Goal: Information Seeking & Learning: Understand process/instructions

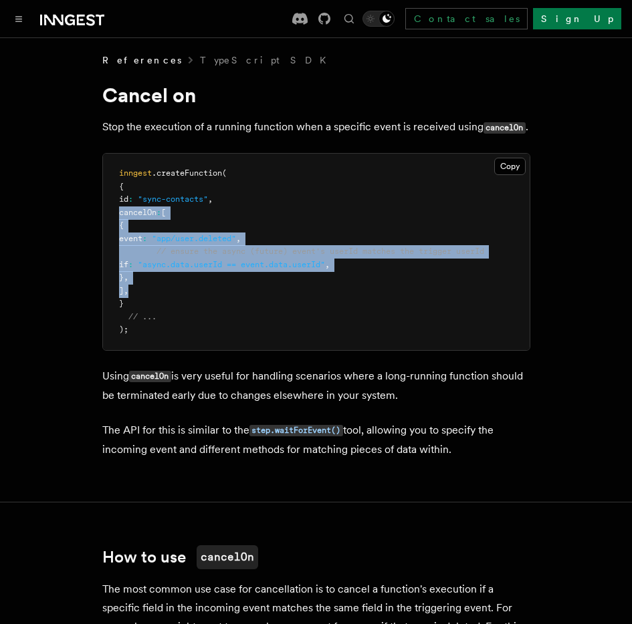
drag, startPoint x: 190, startPoint y: 292, endPoint x: 90, endPoint y: 207, distance: 131.9
copy code "cancelOn : [ { event : "app/user.deleted" , // ensure the async (future) event'…"
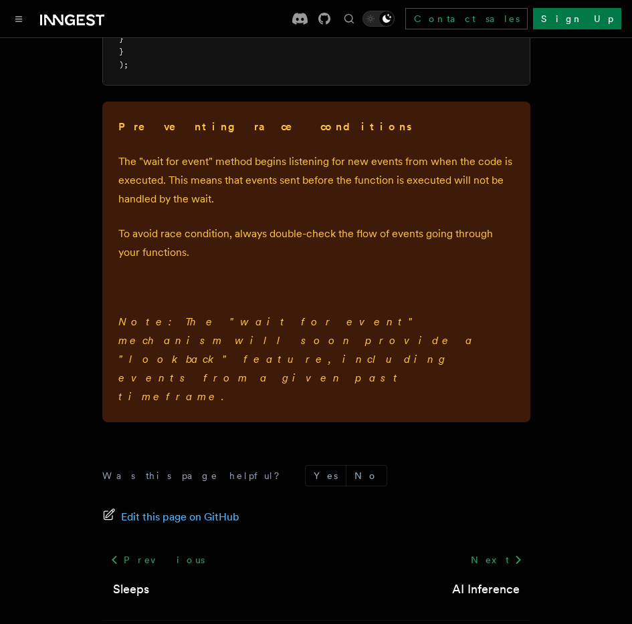
scroll to position [2080, 0]
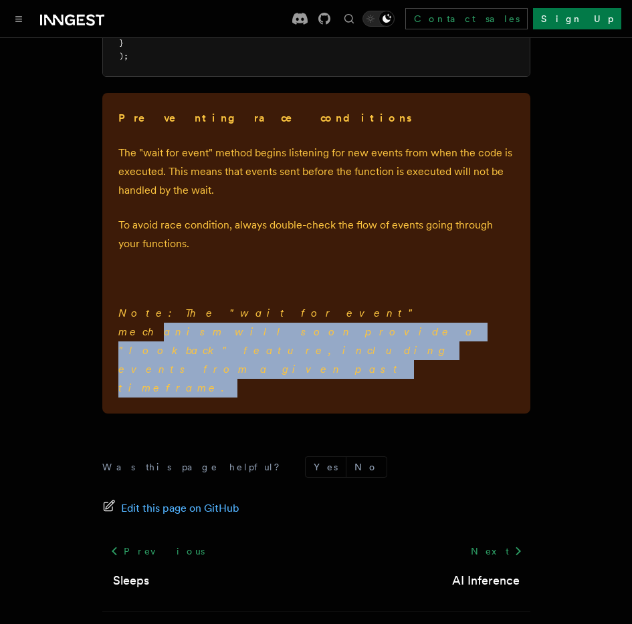
drag, startPoint x: 359, startPoint y: 341, endPoint x: 364, endPoint y: 325, distance: 16.1
click at [260, 321] on p "Note: The "wait for event" mechanism will soon provide a "lookback" feature, in…" at bounding box center [316, 351] width 396 height 94
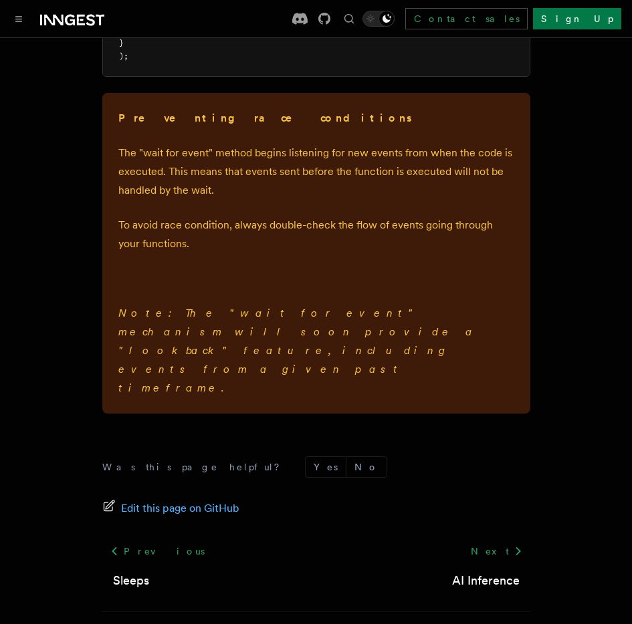
click at [442, 325] on em "Note: The "wait for event" mechanism will soon provide a "lookback" feature, in…" at bounding box center [297, 351] width 358 height 88
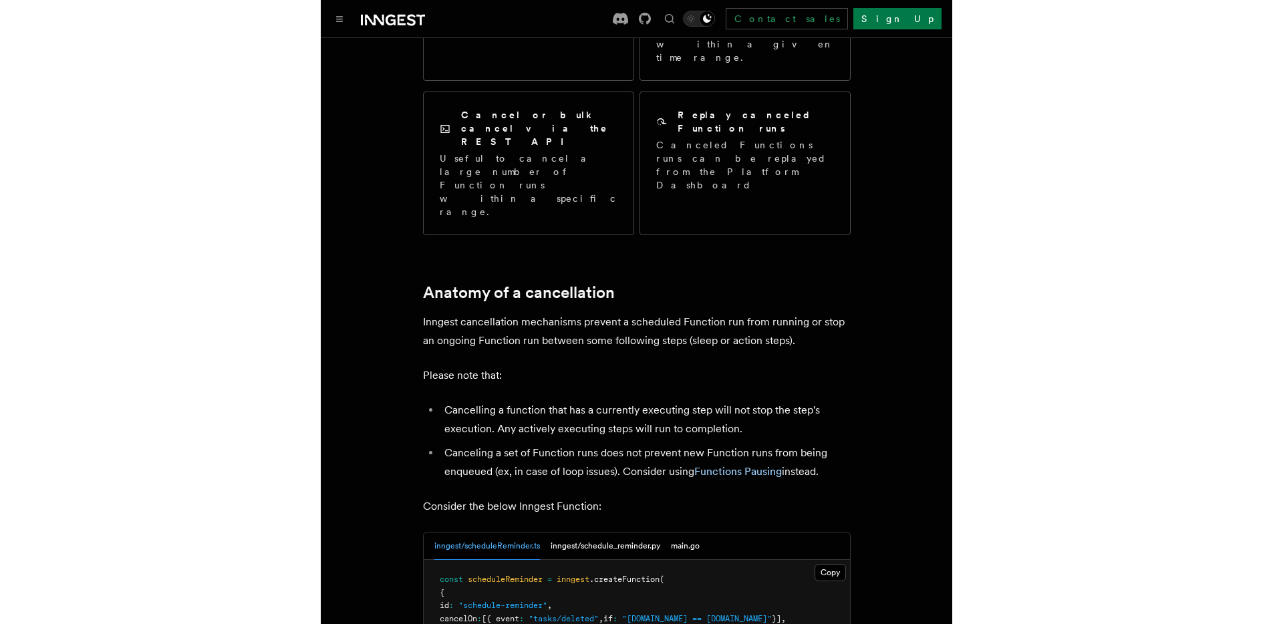
scroll to position [585, 0]
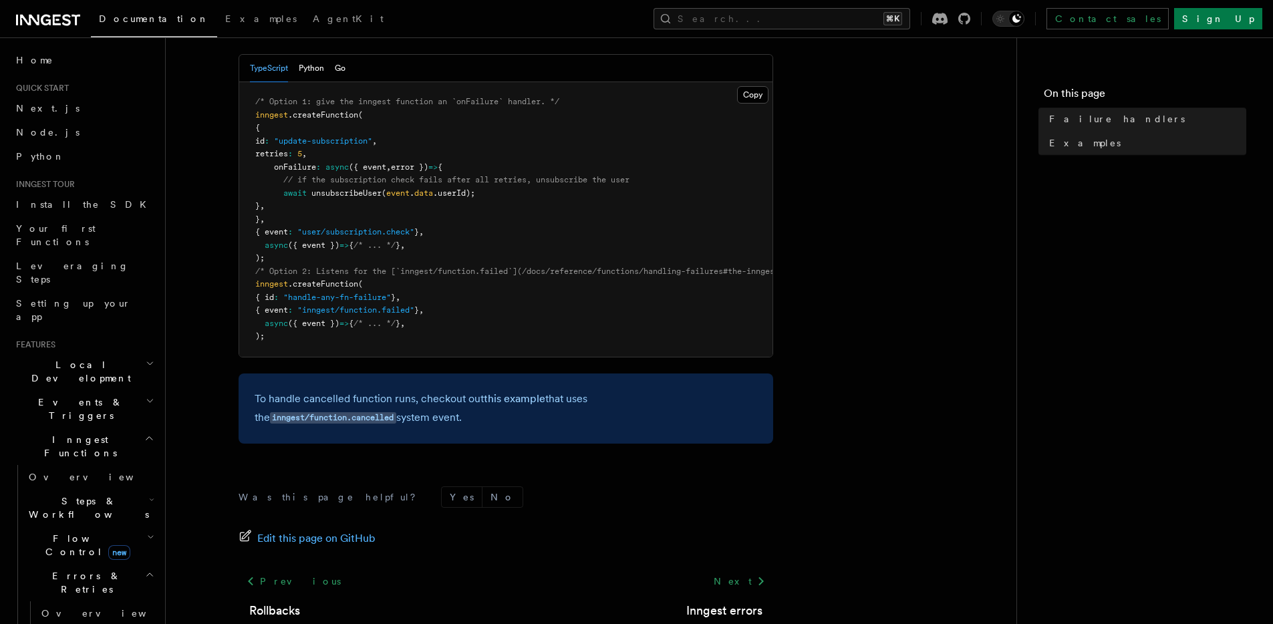
scroll to position [379, 0]
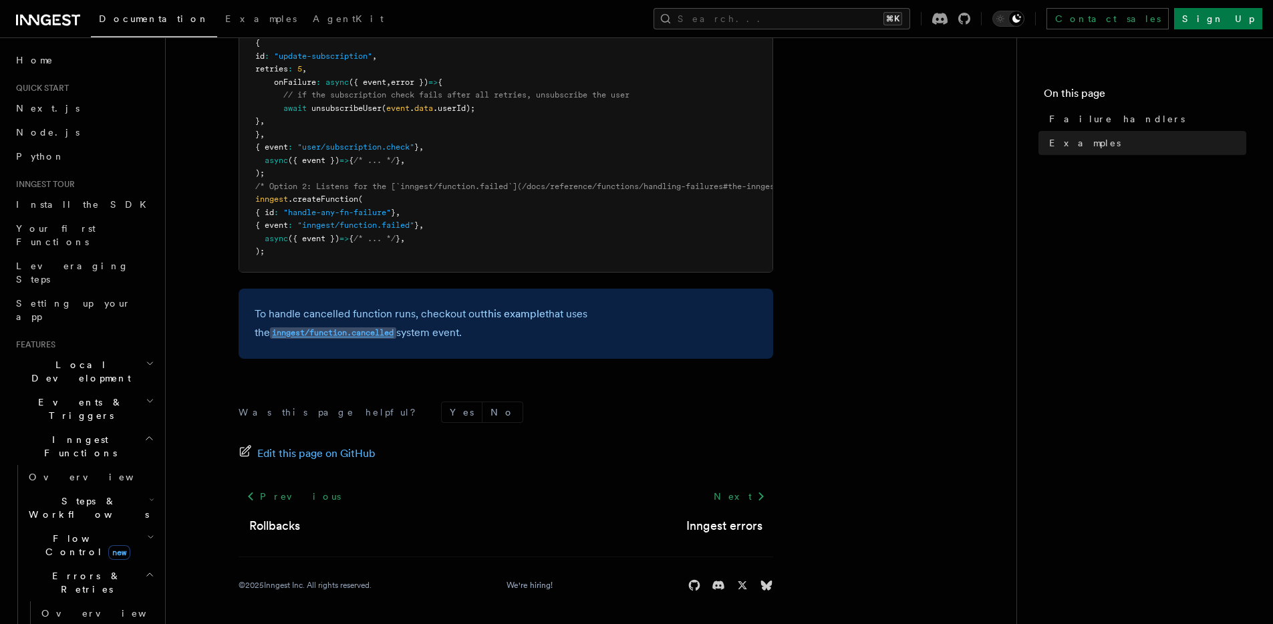
click at [396, 327] on code "inngest/function.cancelled" at bounding box center [333, 332] width 126 height 11
click at [655, 358] on div "To handle cancelled function runs, checkout out this example that uses the inng…" at bounding box center [506, 324] width 535 height 70
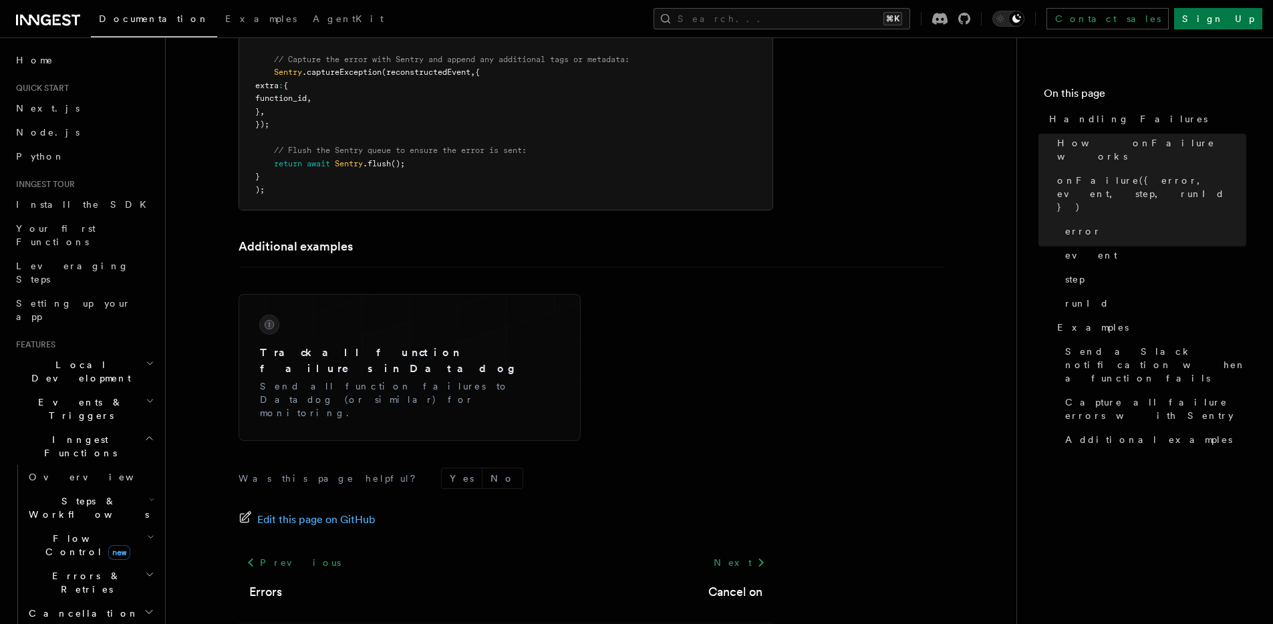
scroll to position [2579, 0]
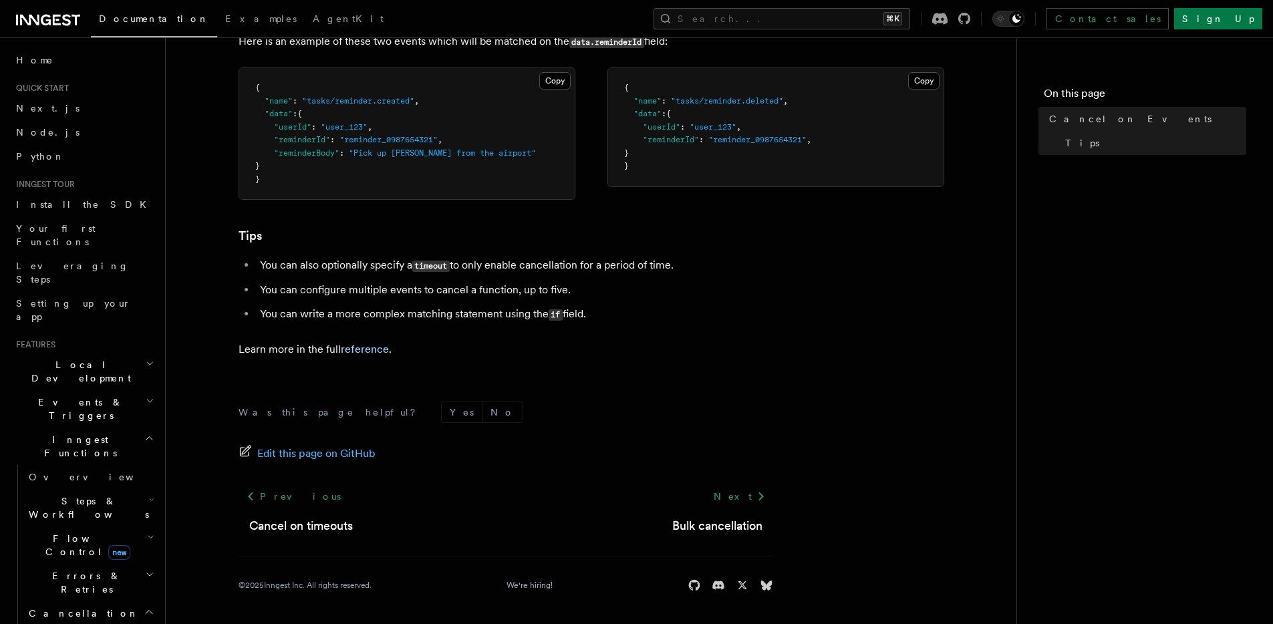
scroll to position [908, 0]
click at [374, 352] on link "reference" at bounding box center [365, 349] width 48 height 13
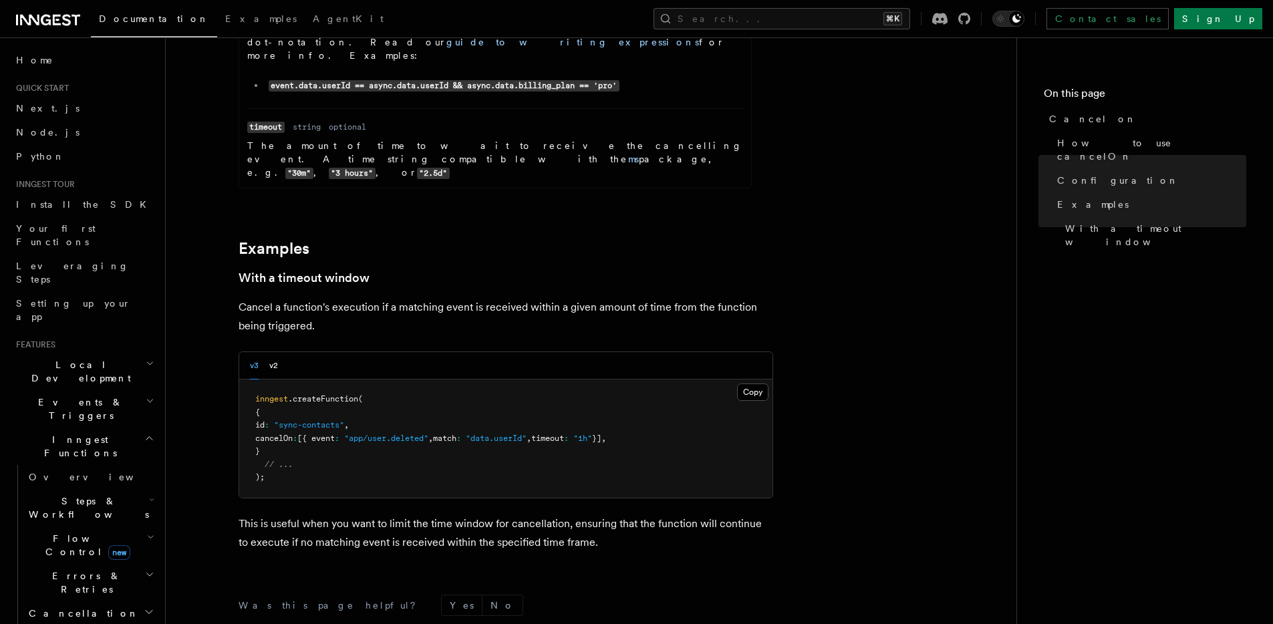
scroll to position [1880, 0]
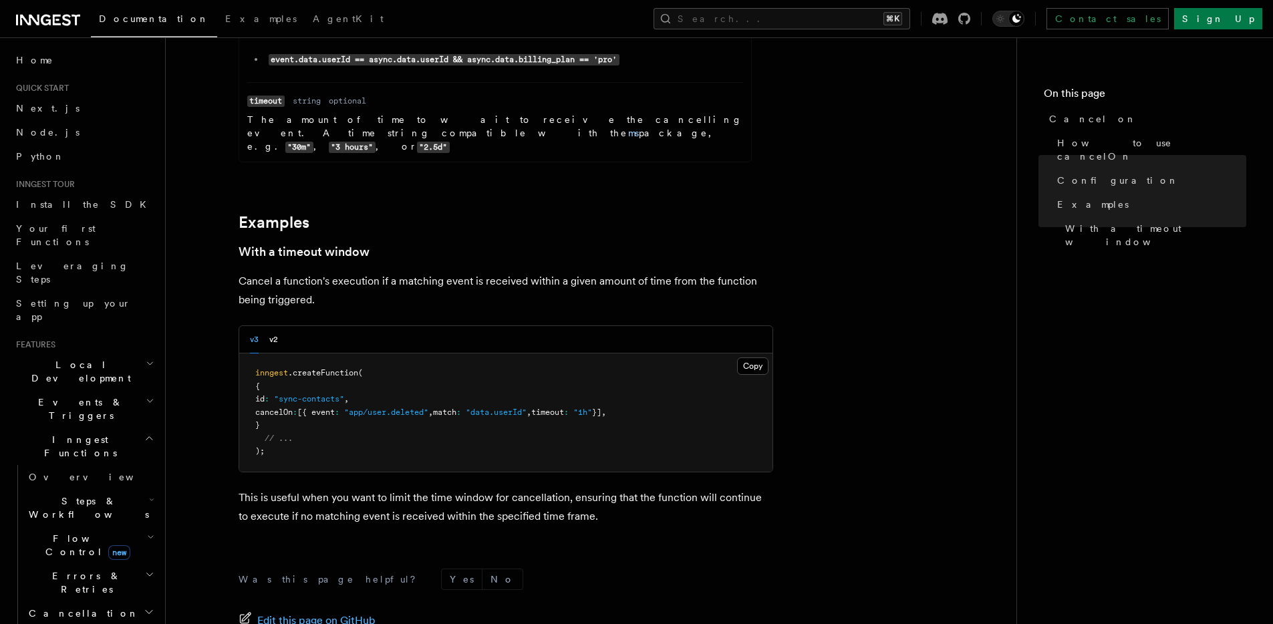
click at [579, 354] on pre "inngest .createFunction ( { id : "sync-contacts" , cancelOn : [{ event : "app/u…" at bounding box center [505, 413] width 533 height 118
drag, startPoint x: 579, startPoint y: 337, endPoint x: 631, endPoint y: 335, distance: 51.5
click at [631, 354] on pre "inngest .createFunction ( { id : "sync-contacts" , cancelOn : [{ event : "app/u…" at bounding box center [505, 413] width 533 height 118
copy span "timeout : "1h""
click at [515, 383] on pre "inngest .createFunction ( { id : "sync-contacts" , cancelOn : [{ event : "app/u…" at bounding box center [505, 413] width 533 height 118
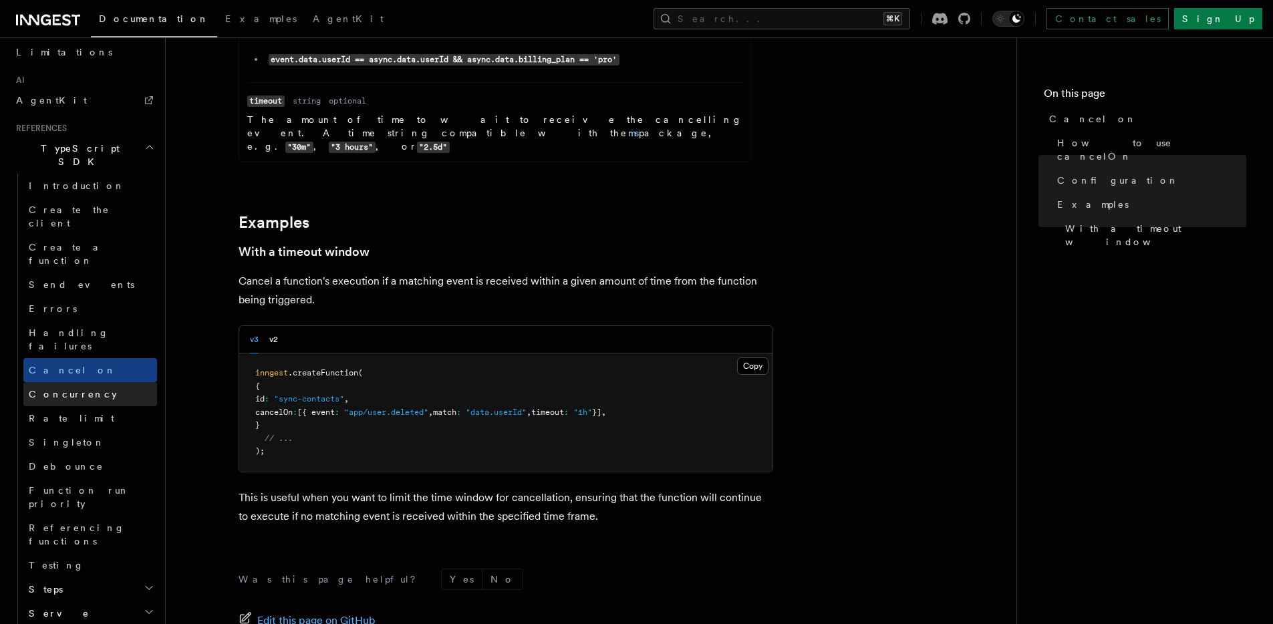
scroll to position [789, 0]
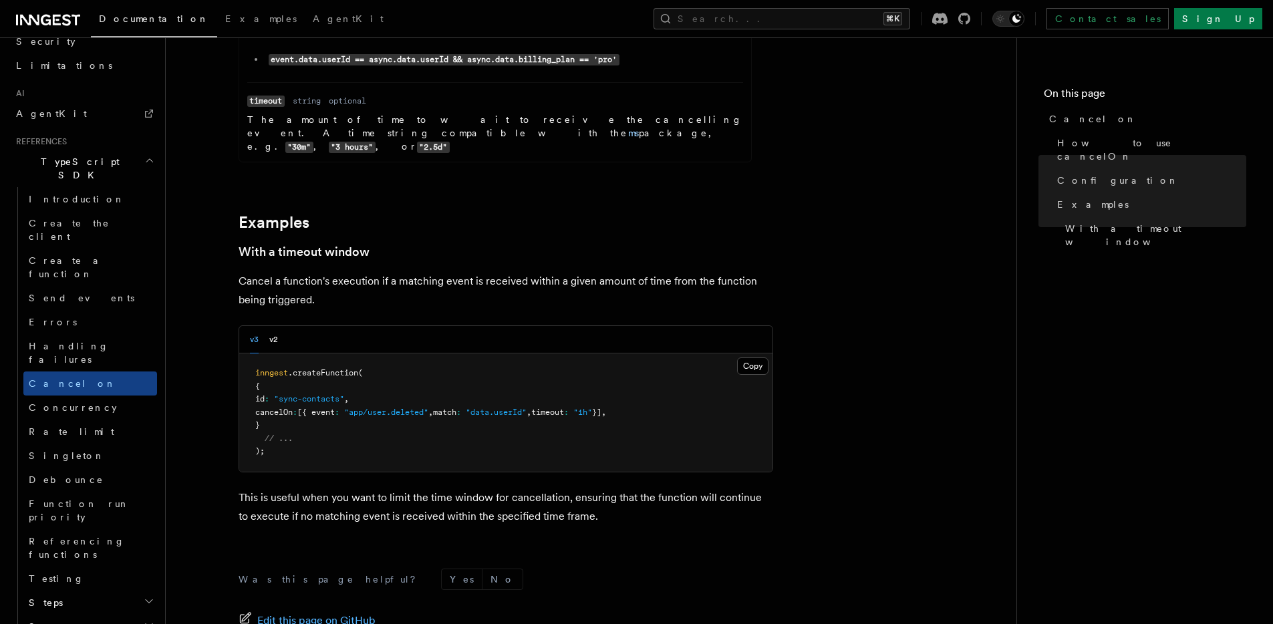
click at [398, 354] on pre "inngest .createFunction ( { id : "sync-contacts" , cancelOn : [{ event : "app/u…" at bounding box center [505, 413] width 533 height 118
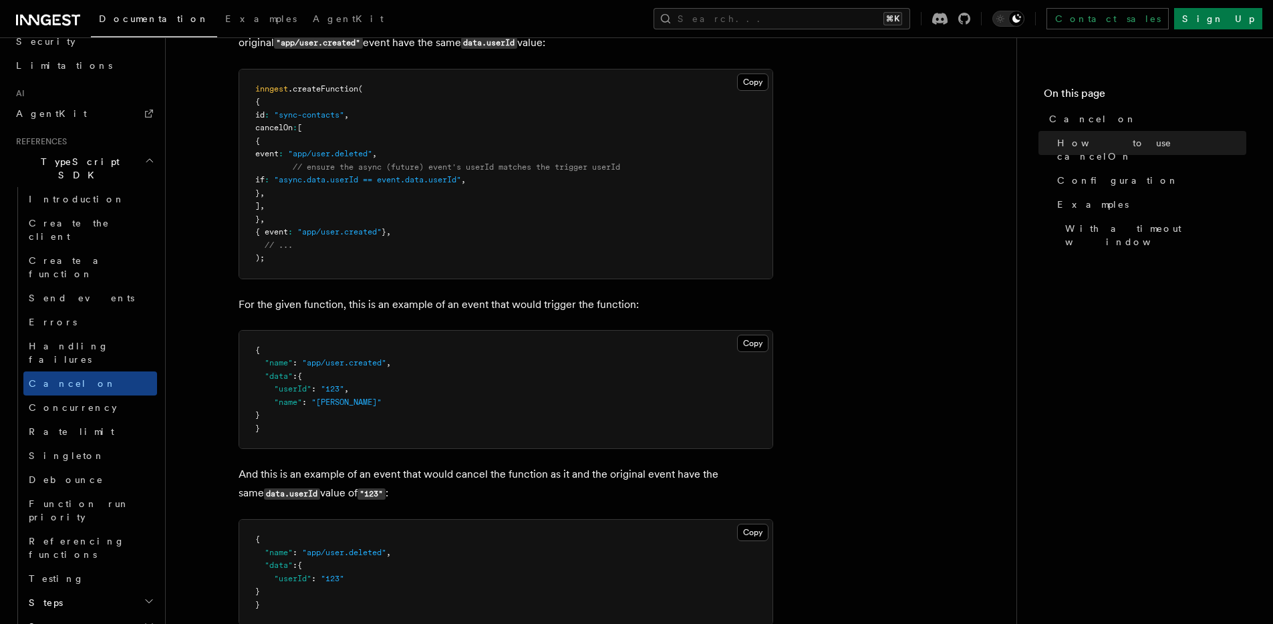
scroll to position [644, 0]
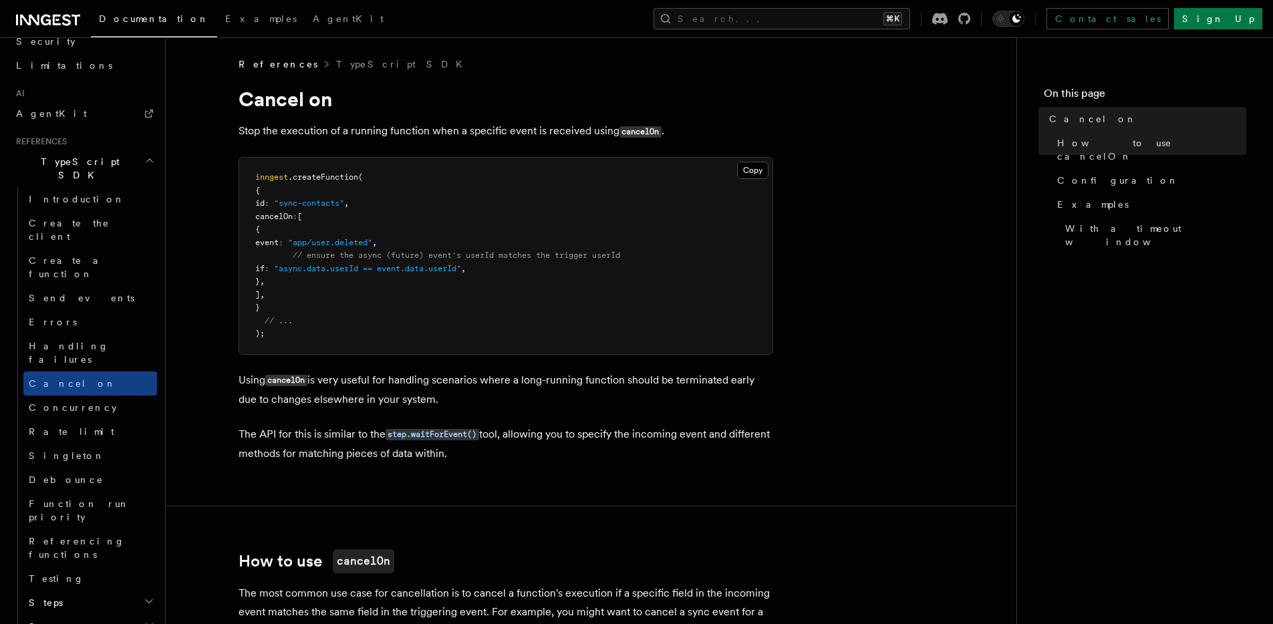
scroll to position [0, 0]
click at [626, 310] on pre "inngest .createFunction ( { id : "sync-contacts" , cancelOn : [ { event : "app/…" at bounding box center [505, 257] width 533 height 196
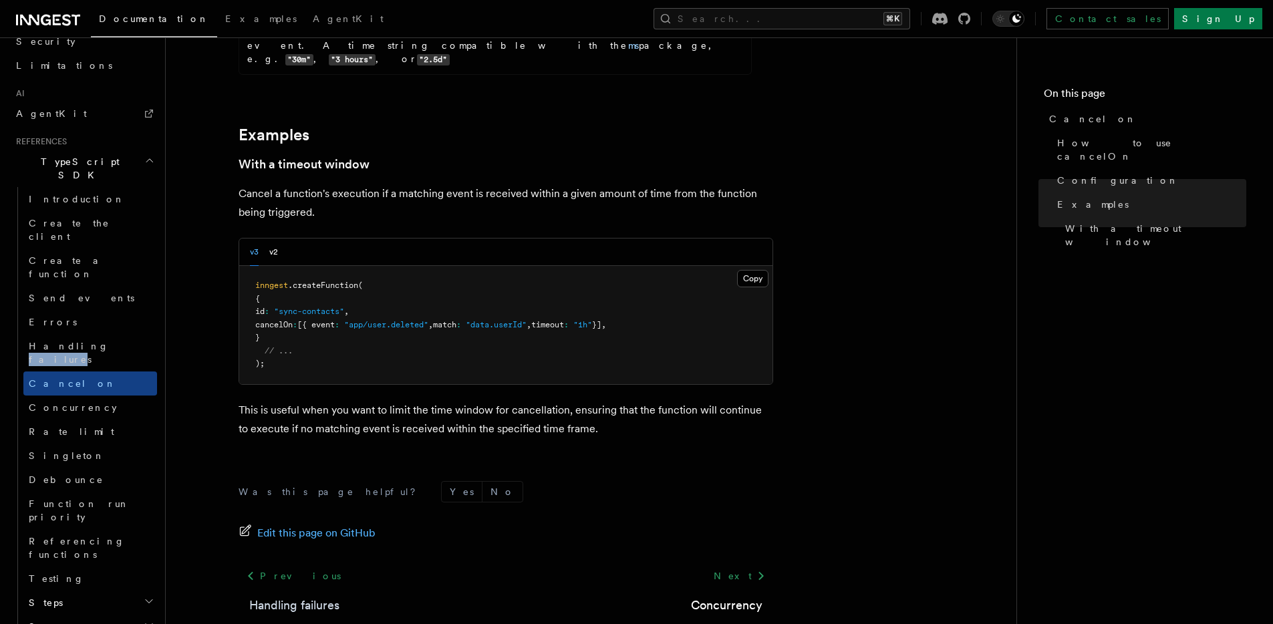
click at [275, 596] on link "Handling failures" at bounding box center [294, 605] width 90 height 19
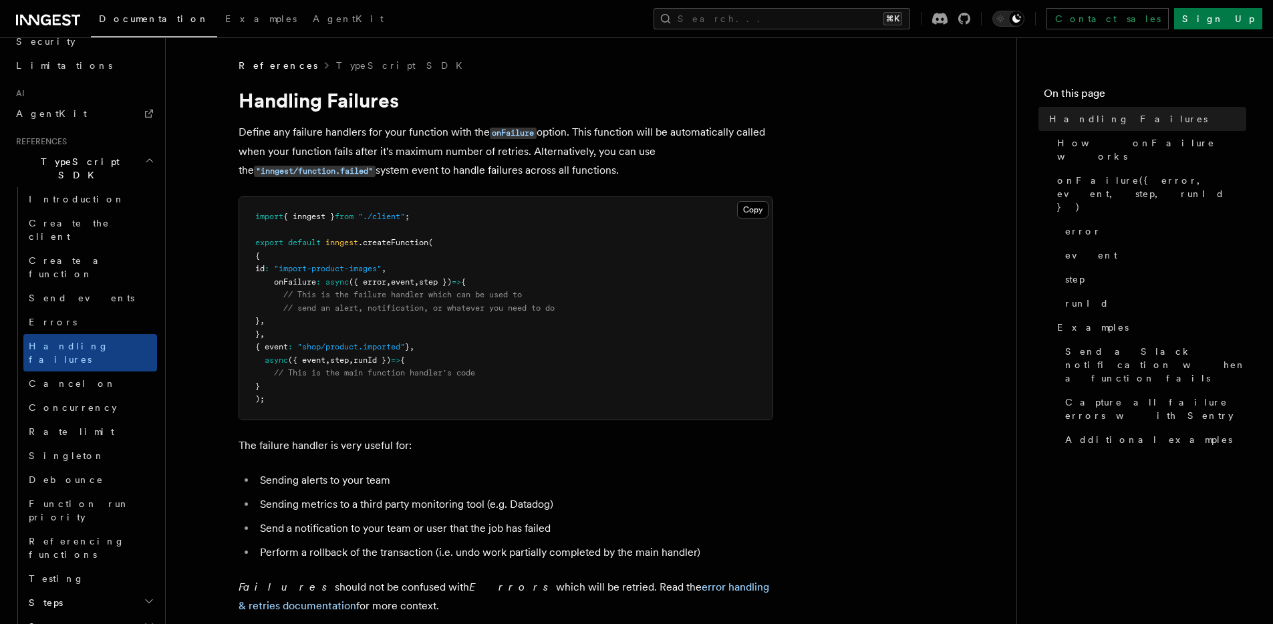
click at [530, 358] on pre "import { inngest } from "./client" ; export default inngest .createFunction ( {…" at bounding box center [505, 308] width 533 height 223
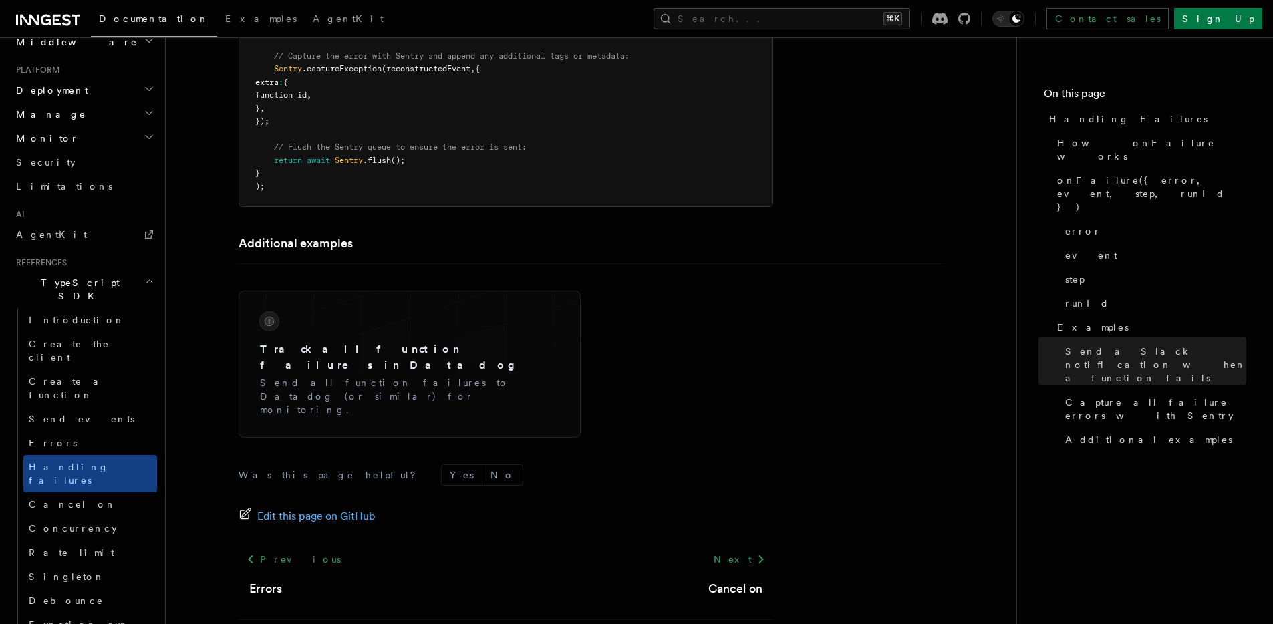
scroll to position [162, 0]
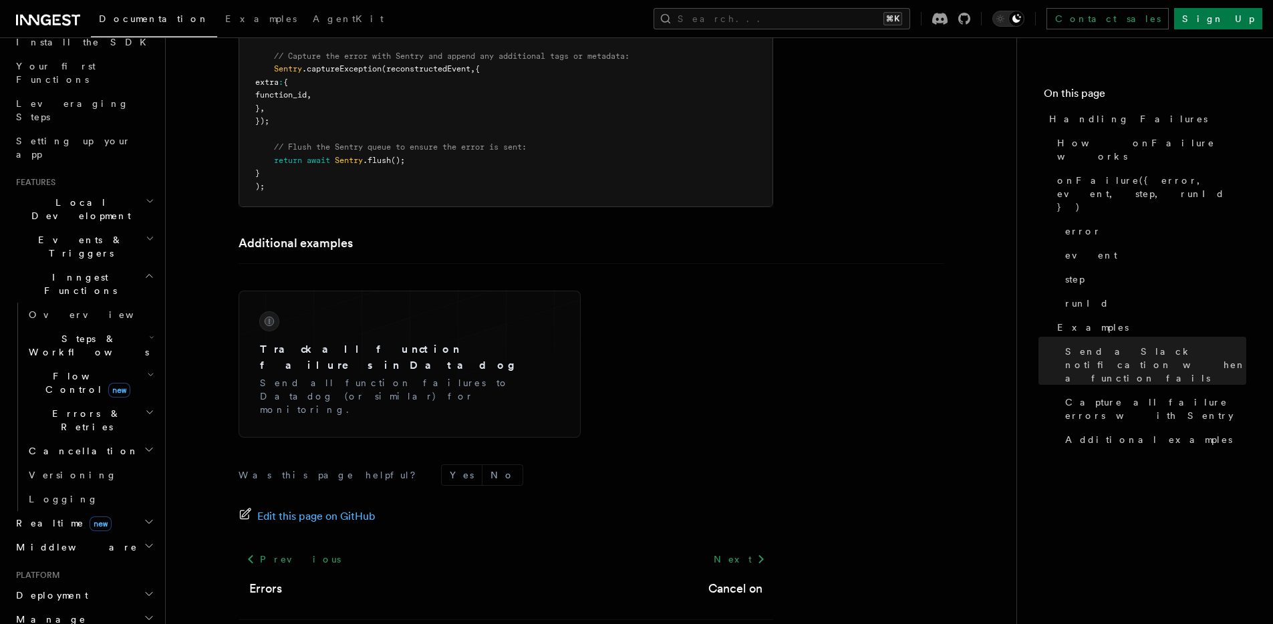
click at [86, 439] on h2 "Cancellation" at bounding box center [90, 451] width 134 height 24
click at [105, 463] on link "Overview" at bounding box center [96, 475] width 121 height 24
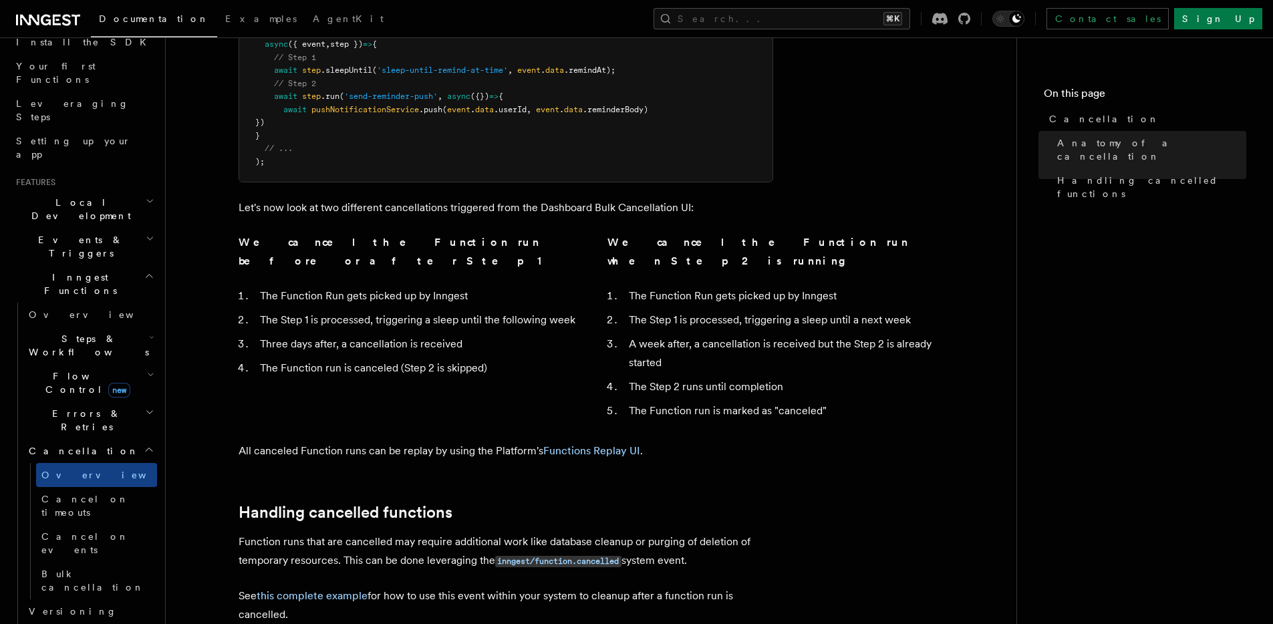
scroll to position [861, 0]
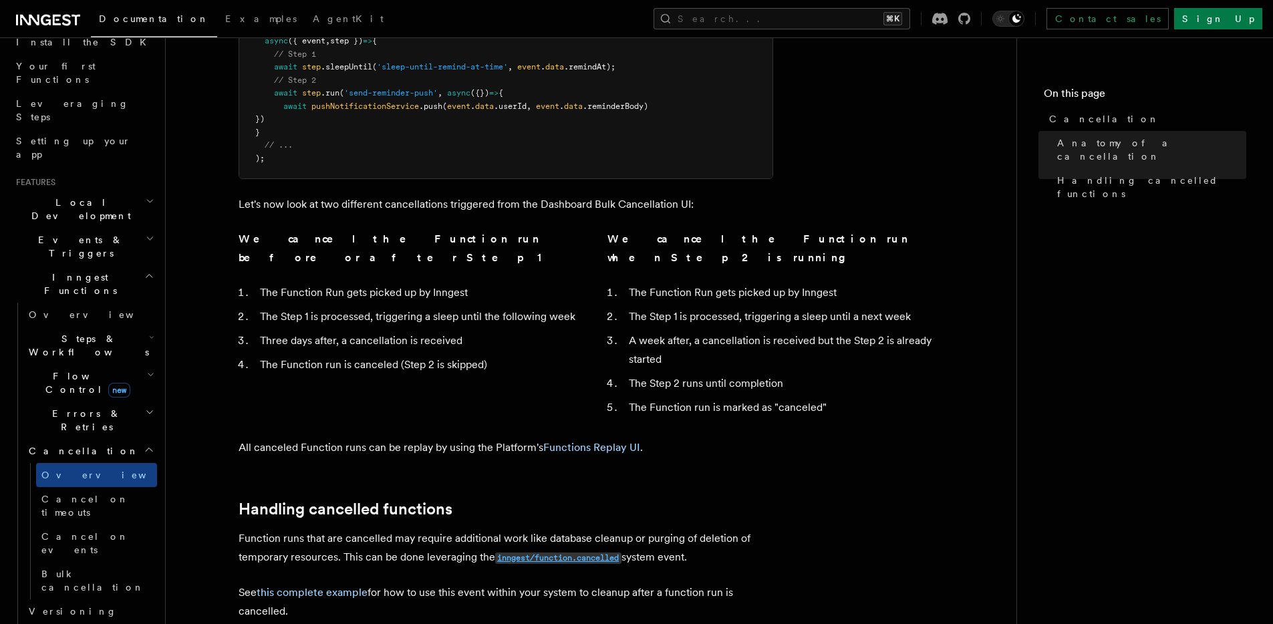
click at [538, 551] on link "inngest/function.cancelled" at bounding box center [558, 557] width 126 height 13
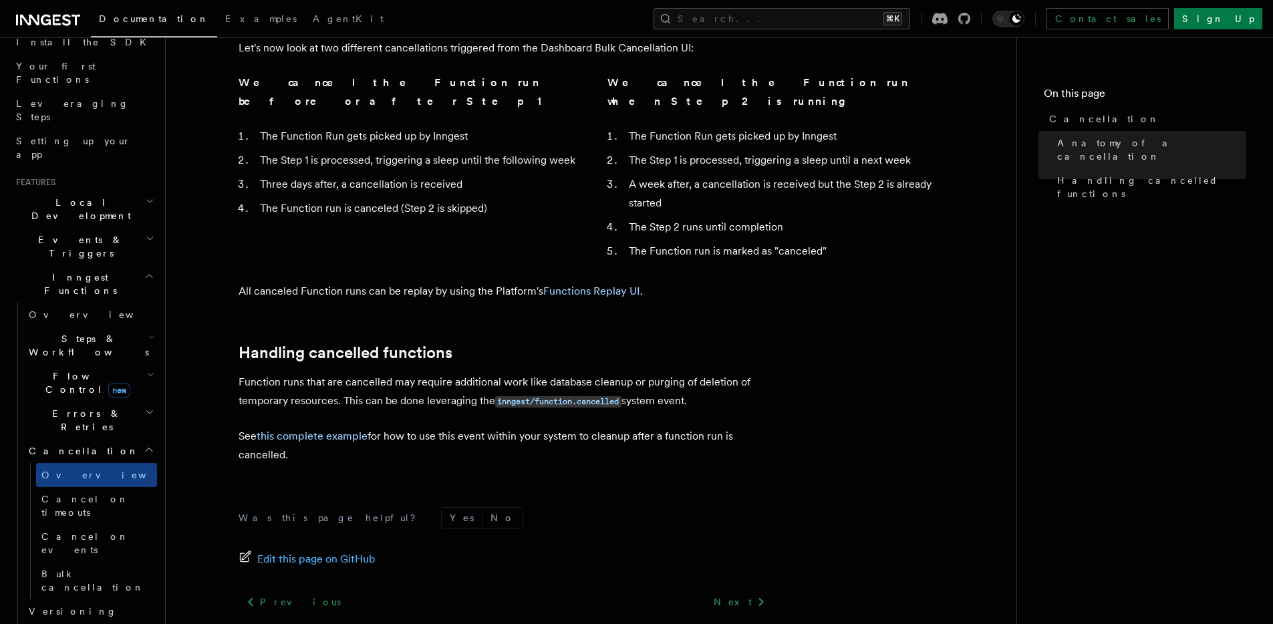
scroll to position [1024, 0]
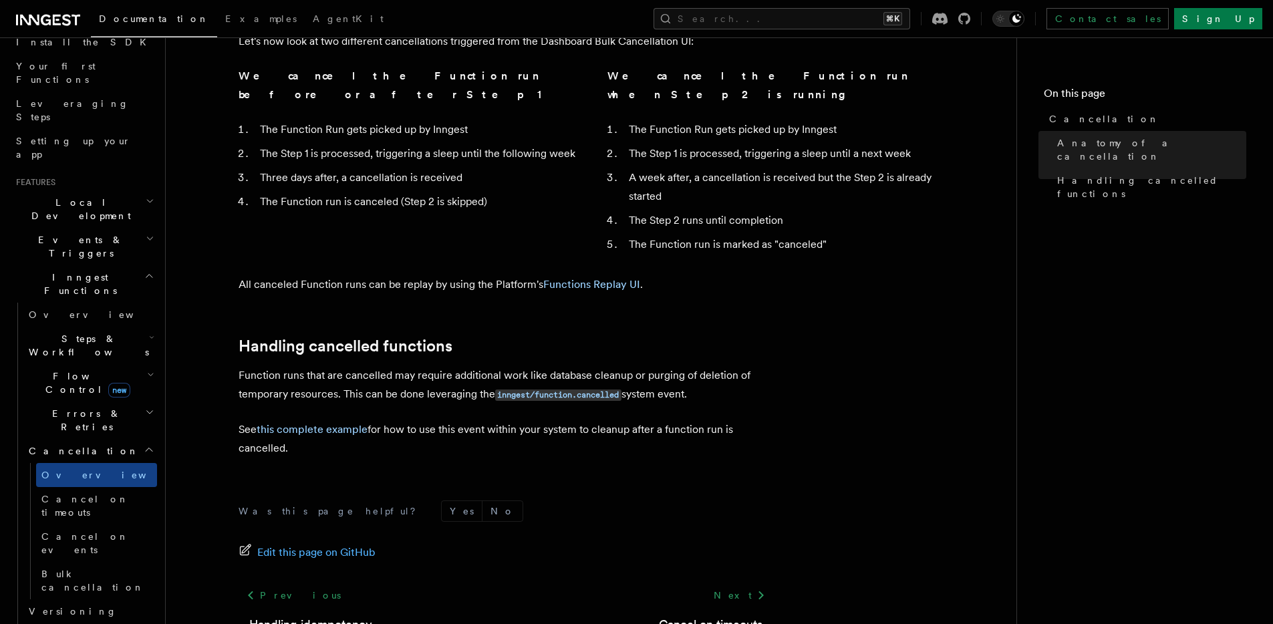
drag, startPoint x: 374, startPoint y: 283, endPoint x: 342, endPoint y: 275, distance: 32.4
click at [374, 366] on p "Function runs that are cancelled may require additional work like database clea…" at bounding box center [506, 385] width 535 height 38
click at [390, 366] on p "Function runs that are cancelled may require additional work like database clea…" at bounding box center [506, 385] width 535 height 38
click at [253, 366] on p "Function runs that are cancelled may require additional work like database clea…" at bounding box center [506, 385] width 535 height 38
drag, startPoint x: 253, startPoint y: 275, endPoint x: 379, endPoint y: 277, distance: 126.3
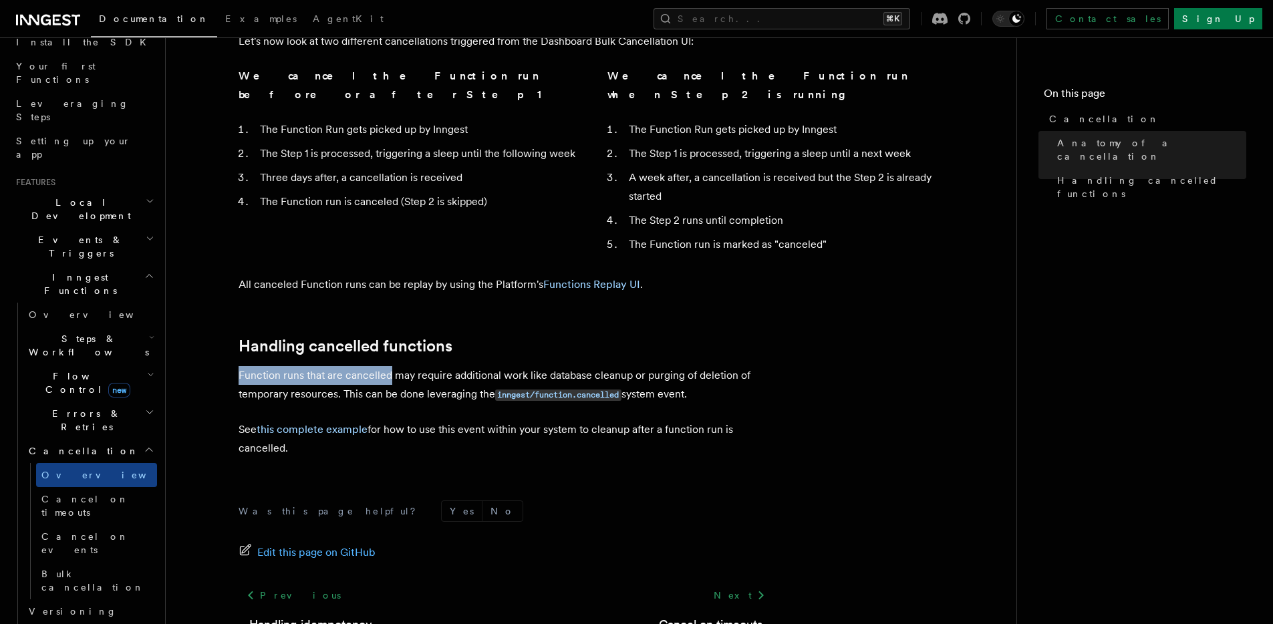
click at [379, 366] on p "Function runs that are cancelled may require additional work like database clea…" at bounding box center [506, 385] width 535 height 38
click at [386, 366] on p "Function runs that are cancelled may require additional work like database clea…" at bounding box center [506, 385] width 535 height 38
click at [354, 423] on link "this complete example" at bounding box center [312, 429] width 111 height 13
click at [571, 390] on code "inngest/function.cancelled" at bounding box center [558, 395] width 126 height 11
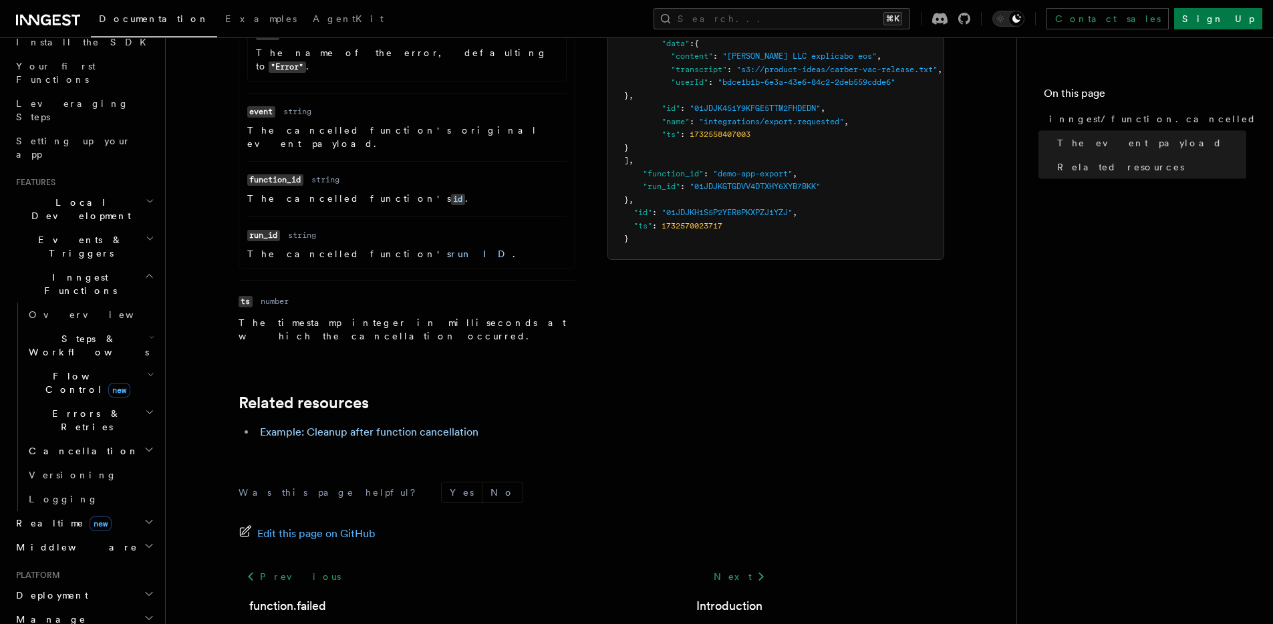
scroll to position [674, 0]
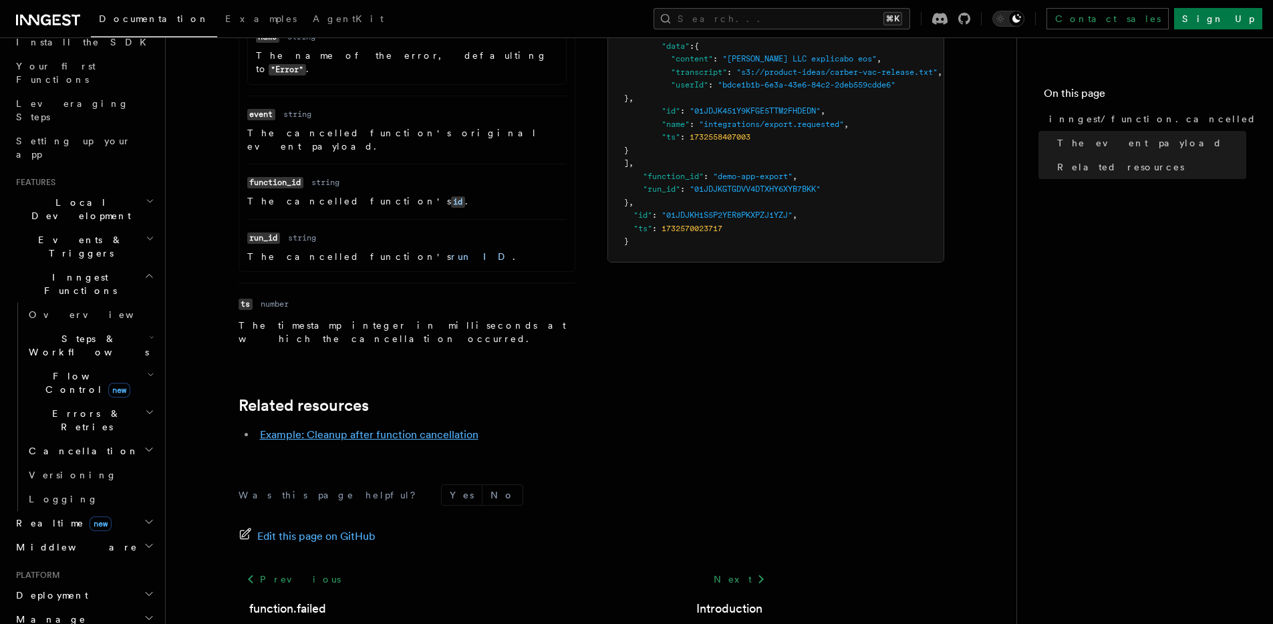
click at [450, 428] on link "Example: Cleanup after function cancellation" at bounding box center [369, 434] width 219 height 13
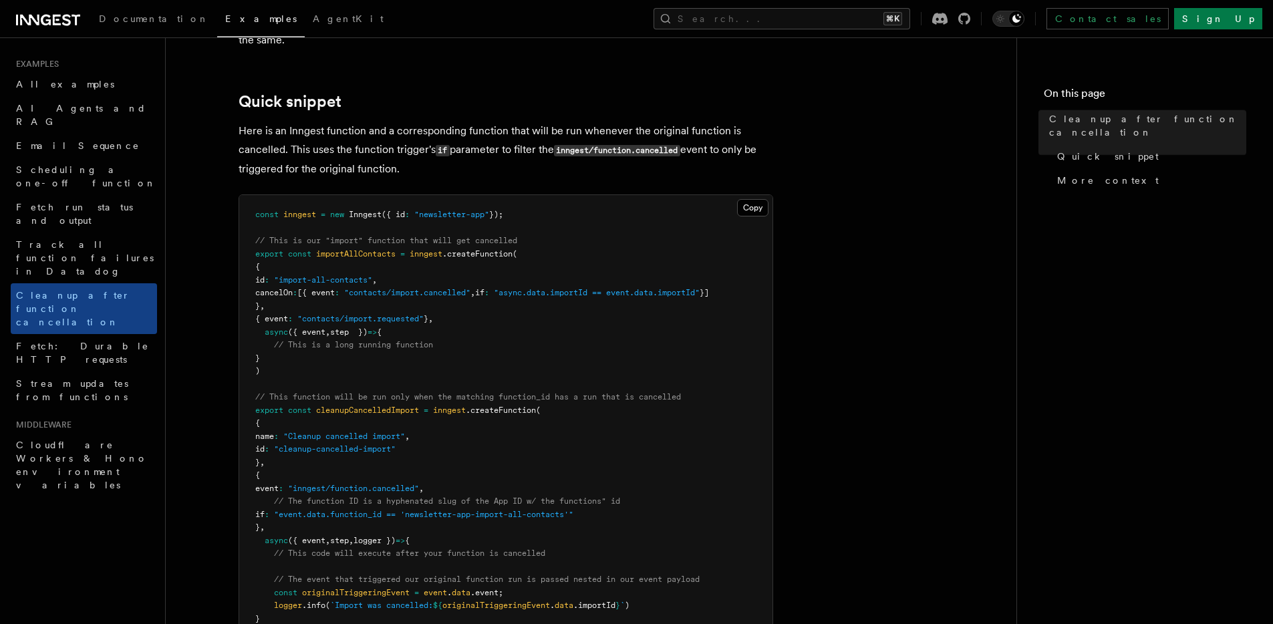
scroll to position [249, 0]
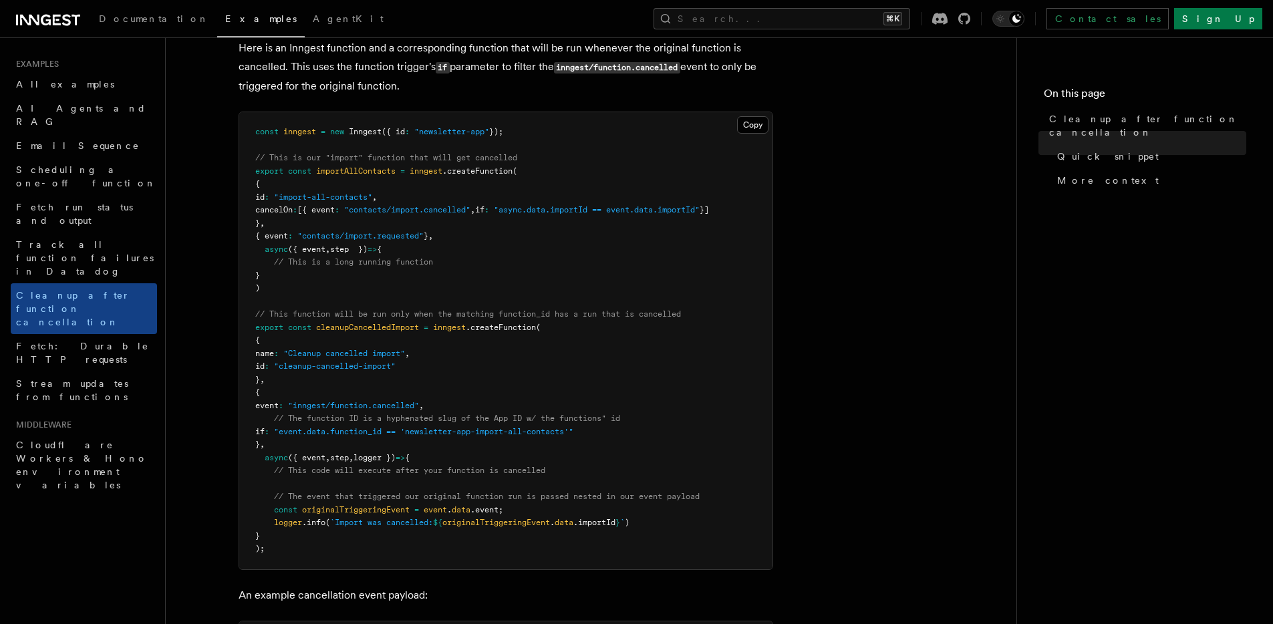
click at [319, 401] on span ""inngest/function.cancelled"" at bounding box center [353, 405] width 131 height 9
drag, startPoint x: 319, startPoint y: 400, endPoint x: 398, endPoint y: 406, distance: 79.1
click at [398, 407] on span ""inngest/function.cancelled"" at bounding box center [353, 405] width 131 height 9
copy span "inngest/function.cancelled"
click at [265, 430] on span "if" at bounding box center [259, 431] width 9 height 9
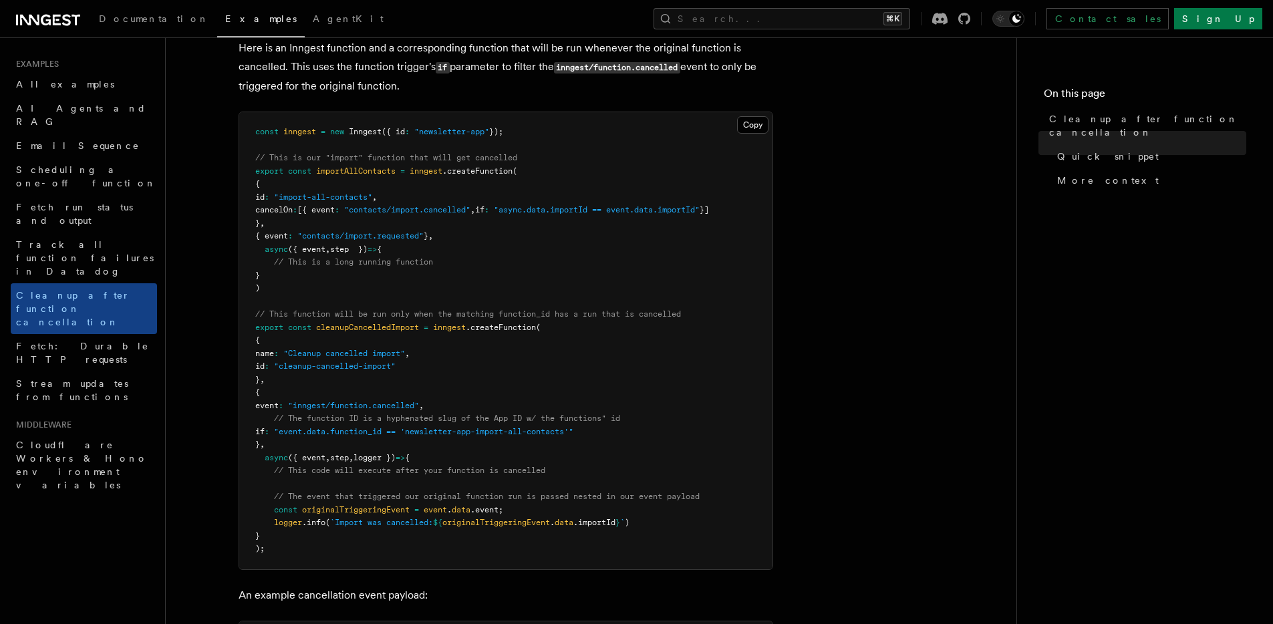
drag, startPoint x: 279, startPoint y: 430, endPoint x: 601, endPoint y: 429, distance: 322.1
click at [573, 429] on span "if : "event.data.function_id == 'newsletter-app-import-all-contacts'"" at bounding box center [414, 431] width 318 height 9
copy code "if : "event.data.function_id == 'newsletter-app-import-all-contacts'""
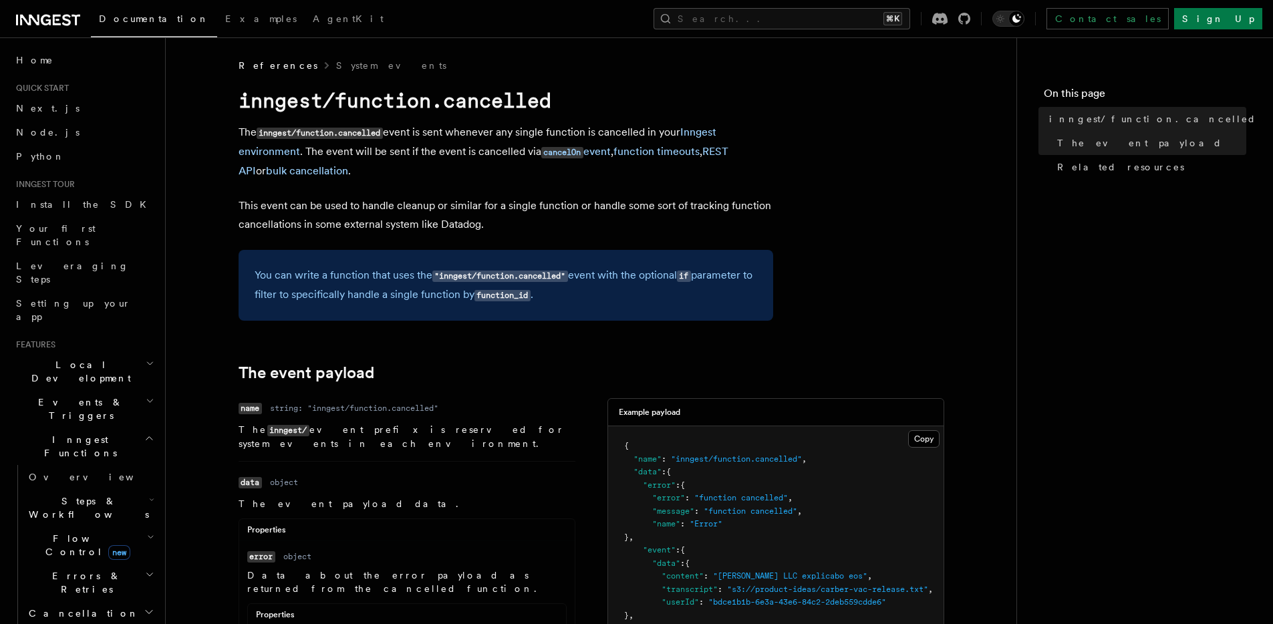
click at [603, 256] on div "You can write a function that uses the "inngest/function.cancelled" event with …" at bounding box center [506, 285] width 535 height 71
